Goal: Transaction & Acquisition: Purchase product/service

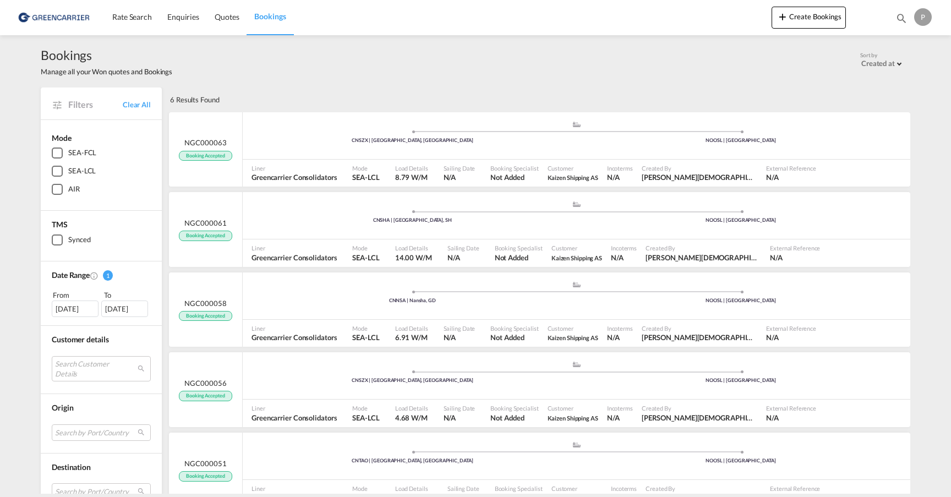
click at [48, 12] on img at bounding box center [54, 17] width 74 height 25
click at [121, 20] on span "Rate Search" at bounding box center [132, 16] width 40 height 9
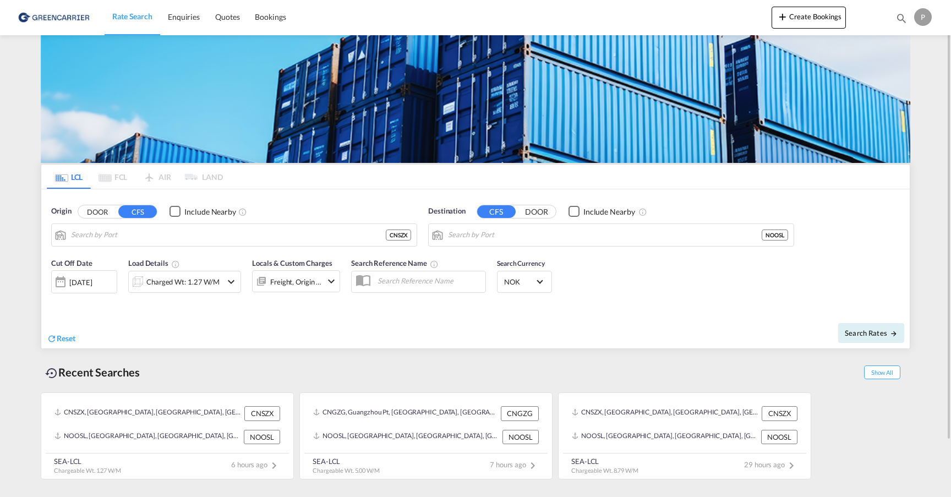
type input "[GEOGRAPHIC_DATA], GD, CNSZX"
type input "[GEOGRAPHIC_DATA], NOOSL"
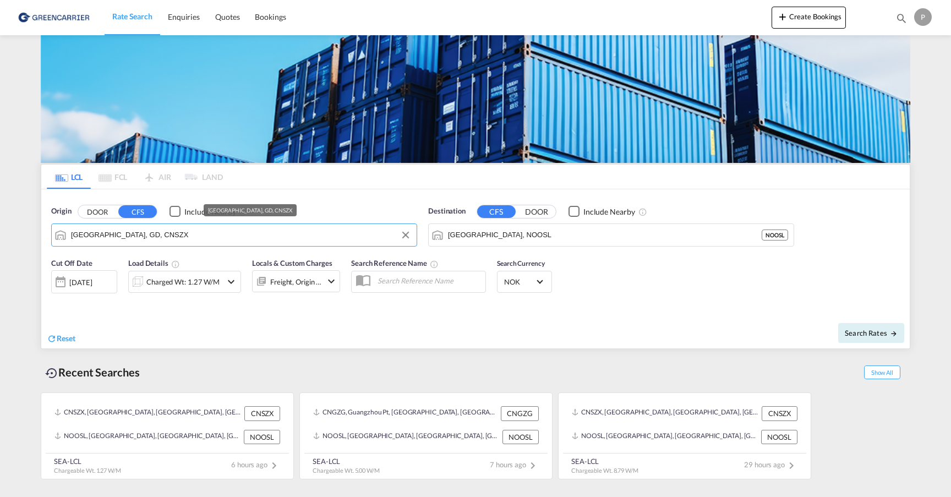
click at [347, 235] on input "[GEOGRAPHIC_DATA], GD, CNSZX" at bounding box center [241, 235] width 340 height 17
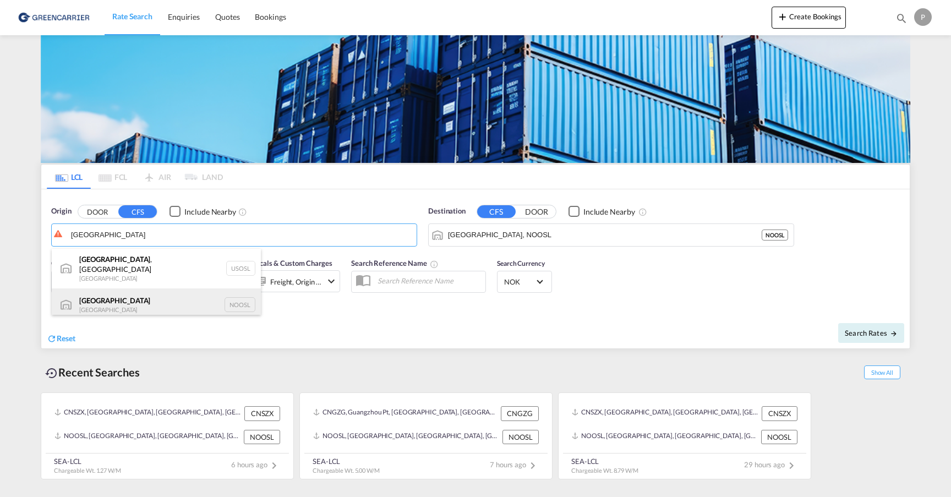
click at [161, 299] on div "[GEOGRAPHIC_DATA] [GEOGRAPHIC_DATA] NOOSL" at bounding box center [156, 304] width 209 height 33
type input "[GEOGRAPHIC_DATA], NOOSL"
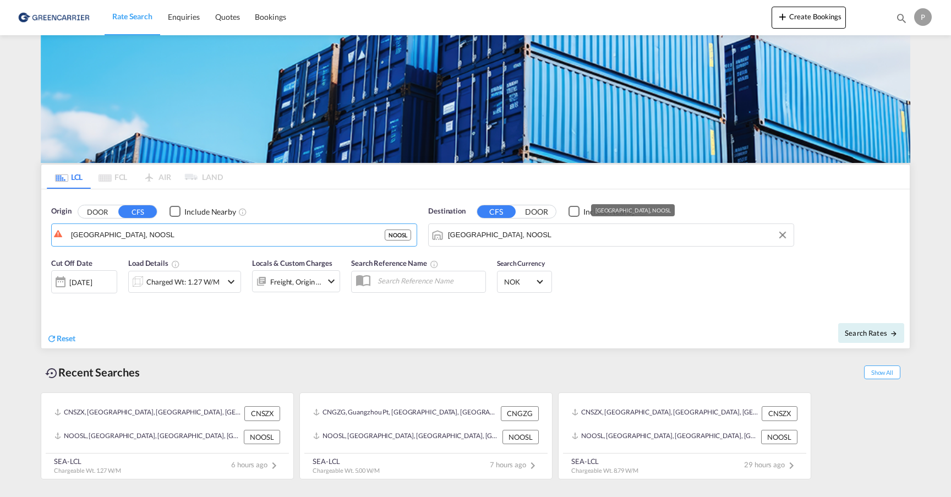
click at [552, 235] on input "[GEOGRAPHIC_DATA], NOOSL" at bounding box center [618, 235] width 340 height 17
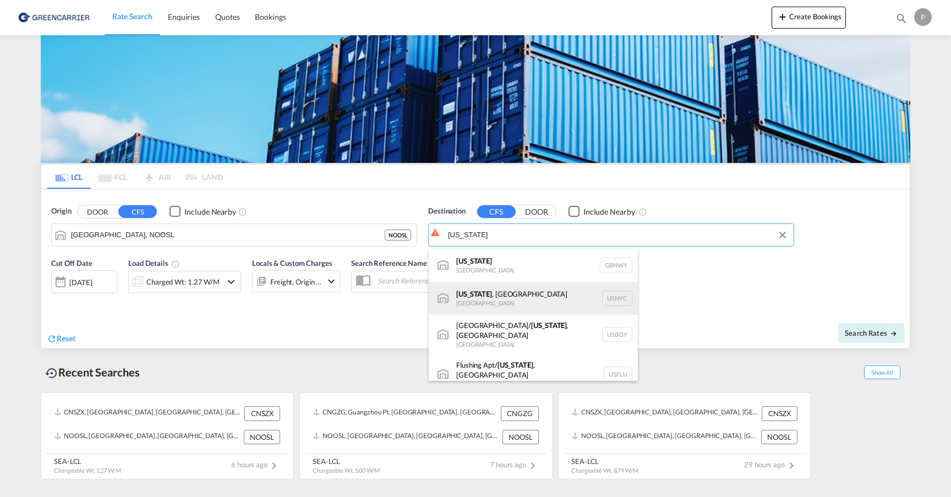
drag, startPoint x: 552, startPoint y: 235, endPoint x: 518, endPoint y: 295, distance: 69.5
click at [518, 295] on div "[US_STATE] , [GEOGRAPHIC_DATA] [GEOGRAPHIC_DATA] USNYC" at bounding box center [533, 298] width 209 height 33
type input "[US_STATE], [GEOGRAPHIC_DATA], USNYC"
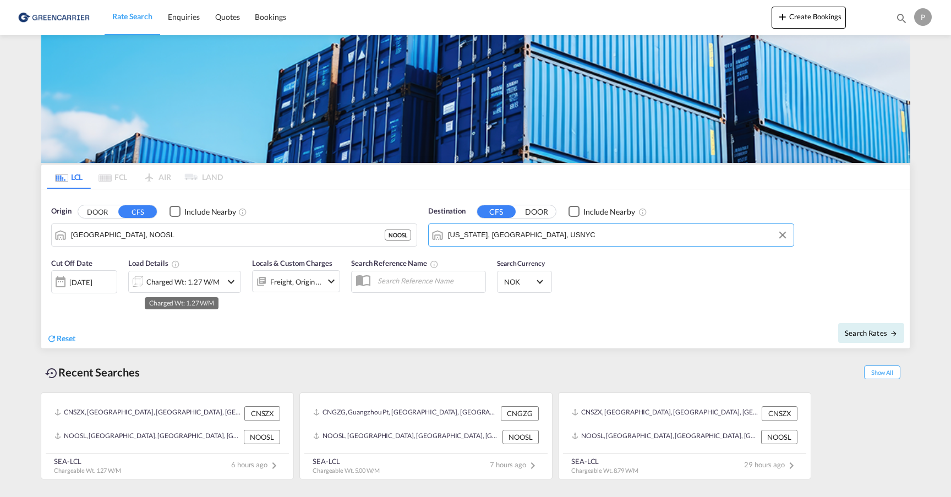
click at [181, 283] on div "Charged Wt: 1.27 W/M" at bounding box center [182, 281] width 73 height 15
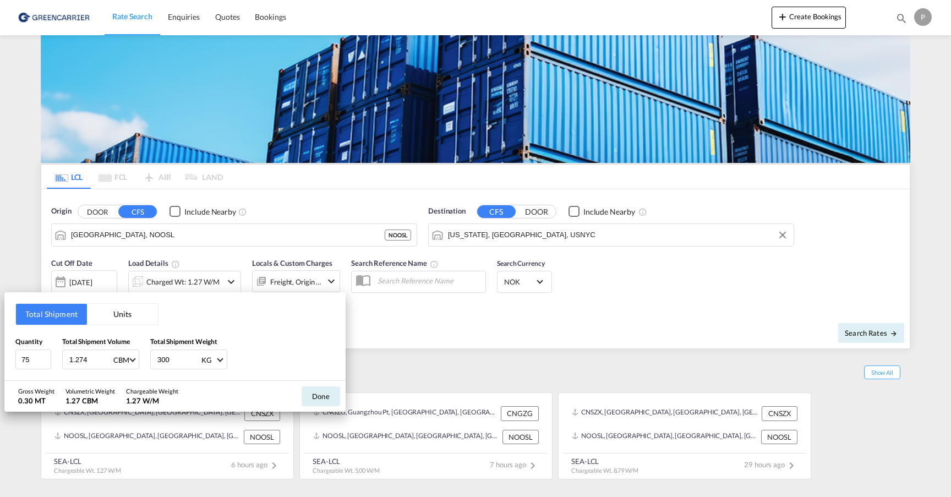
click at [108, 311] on button "Units" at bounding box center [122, 314] width 71 height 21
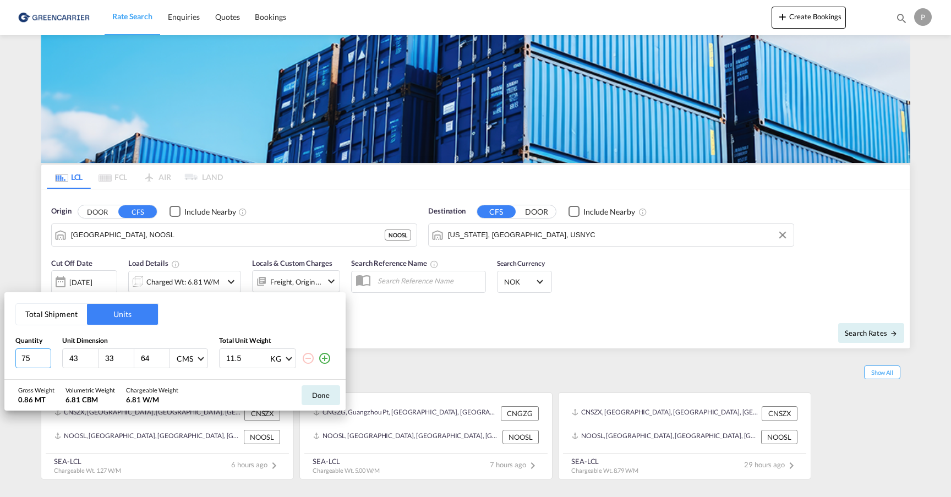
click at [36, 356] on input "75" at bounding box center [33, 358] width 36 height 20
type input "1"
click at [78, 359] on input "43" at bounding box center [83, 358] width 30 height 10
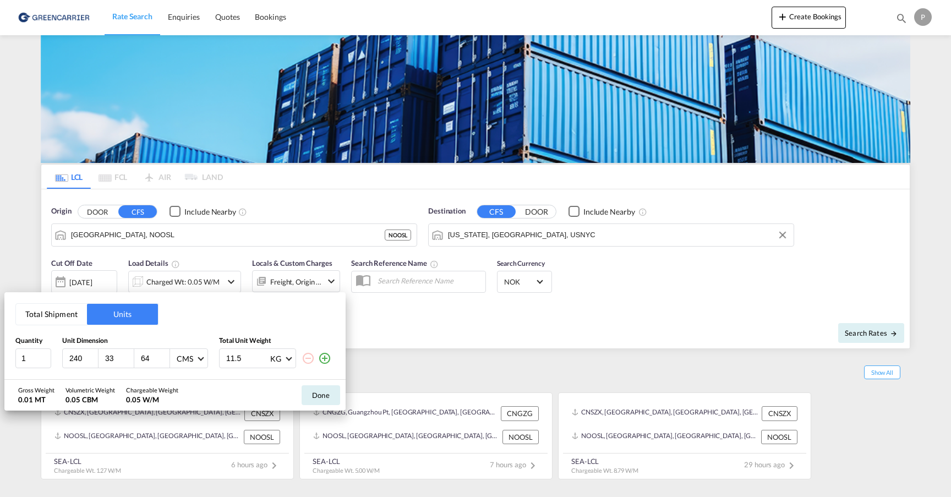
type input "240"
type input "80"
type input "170"
type input "400"
click at [316, 391] on button "Done" at bounding box center [320, 395] width 39 height 20
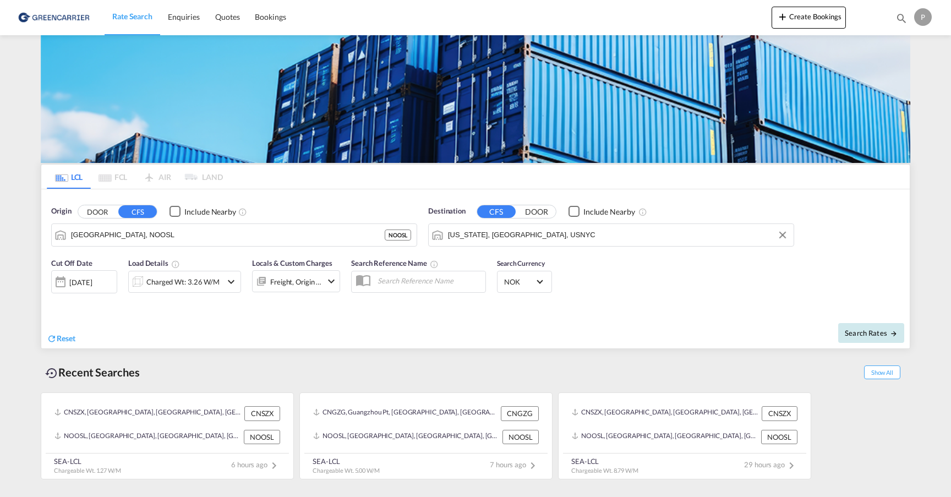
click at [876, 337] on span "Search Rates" at bounding box center [870, 332] width 53 height 9
type input "NOOSL to USNYC / [DATE]"
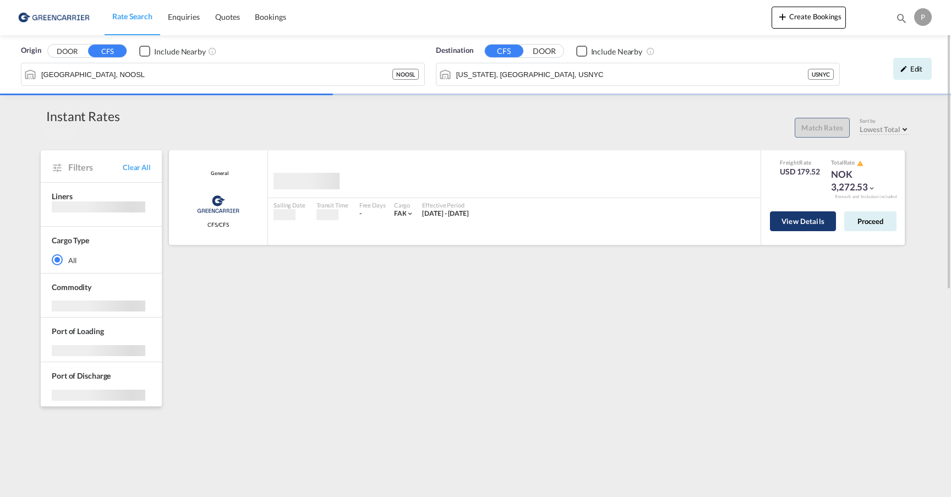
click at [806, 223] on button "View Details" at bounding box center [803, 221] width 66 height 20
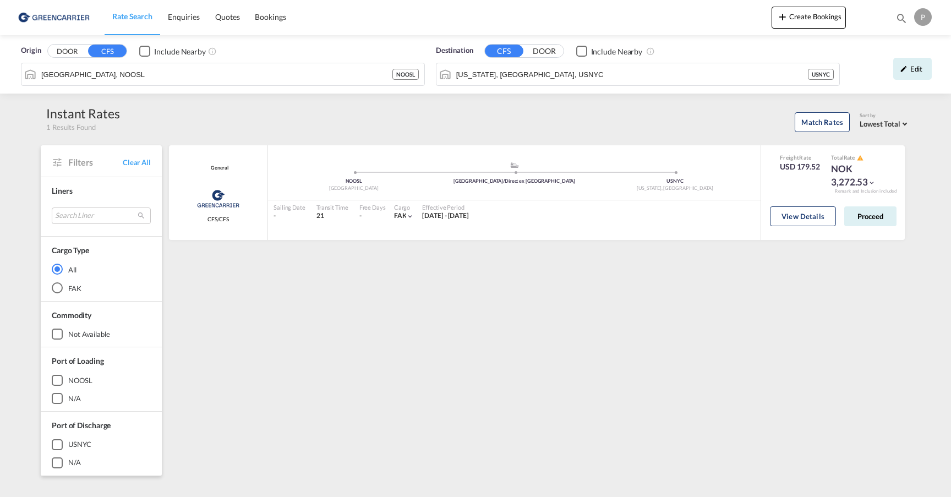
scroll to position [6, 0]
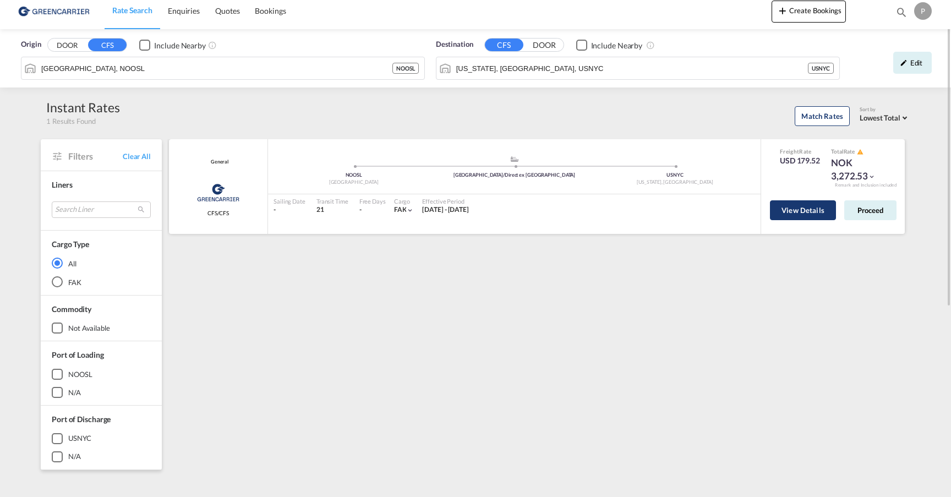
click at [822, 210] on button "View Details" at bounding box center [803, 210] width 66 height 20
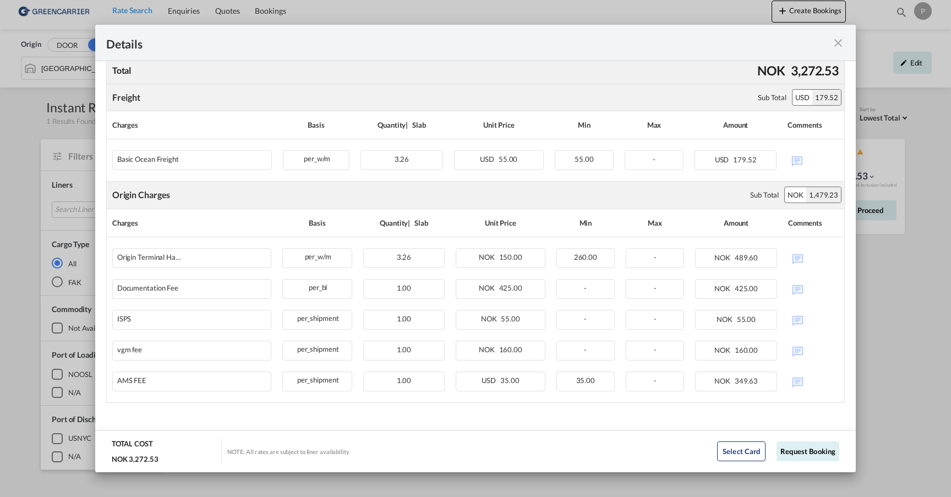
scroll to position [207, 0]
